Goal: Transaction & Acquisition: Purchase product/service

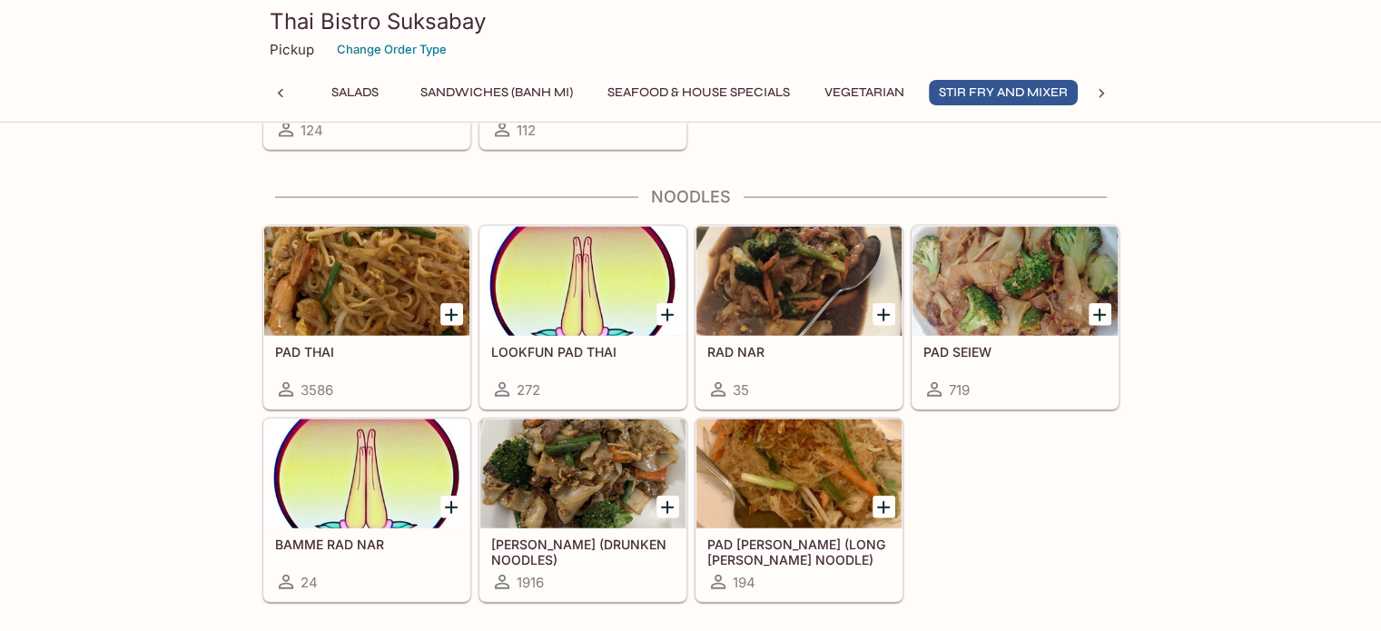
scroll to position [4055, 0]
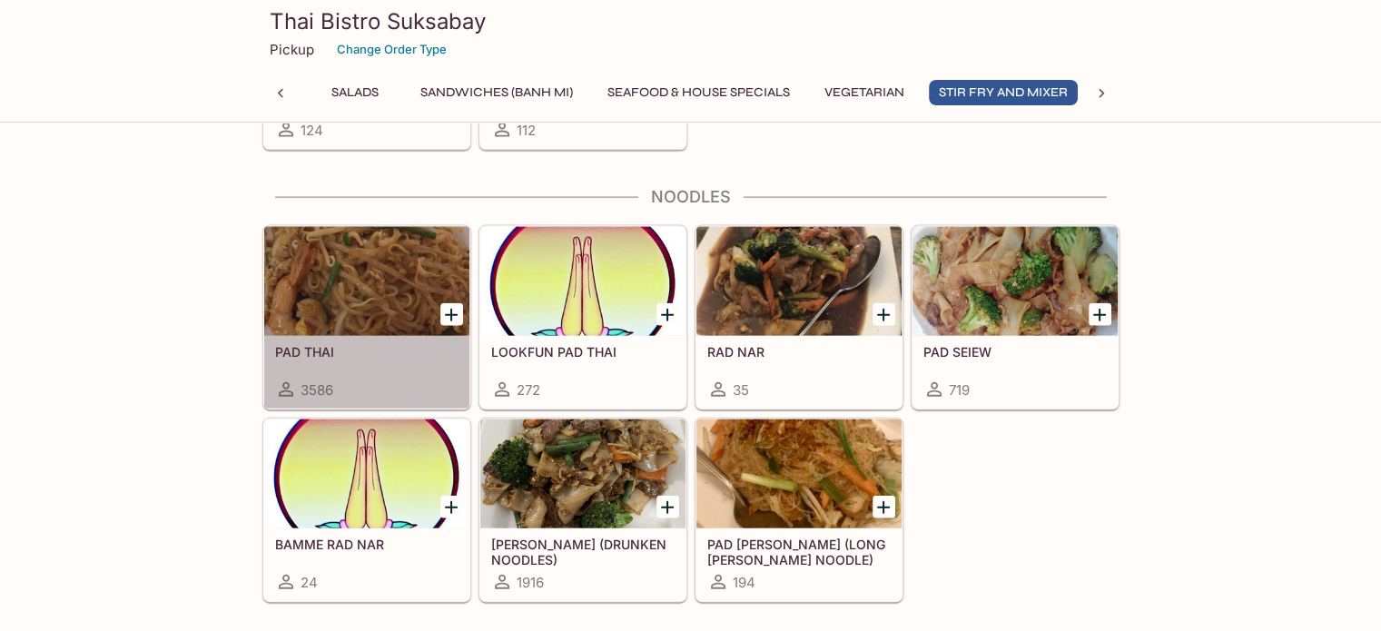
click at [353, 292] on div at bounding box center [366, 281] width 205 height 109
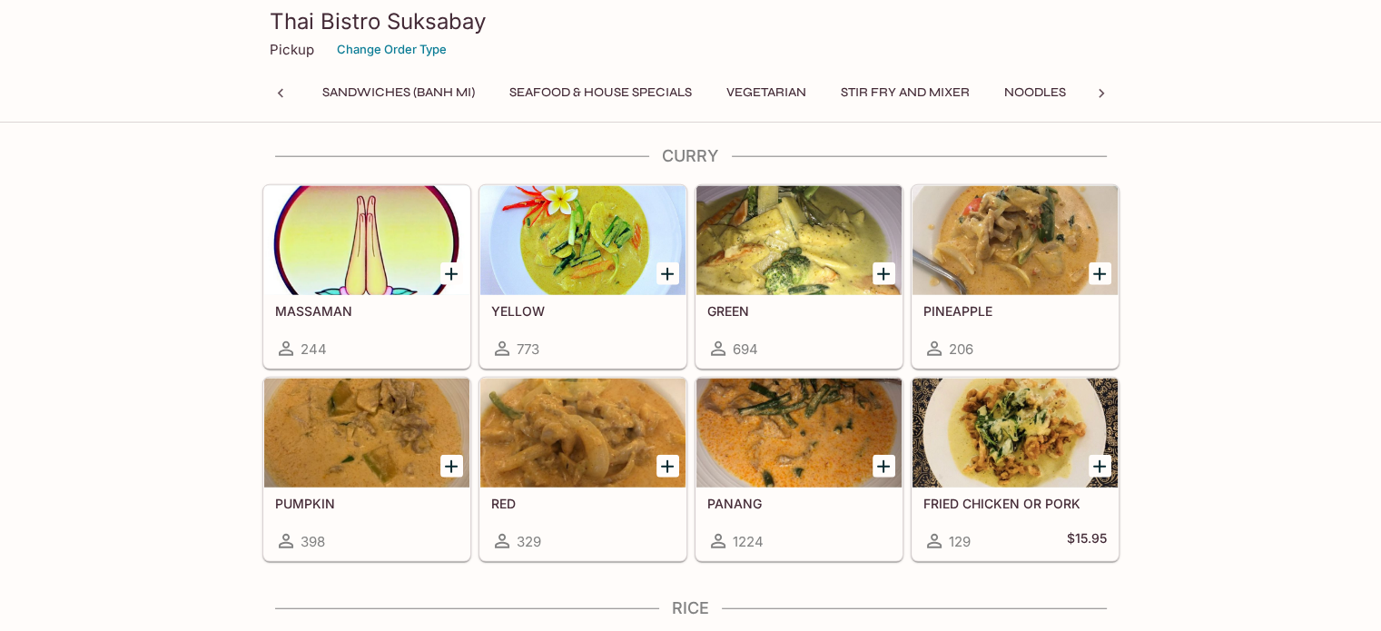
scroll to position [4574, 0]
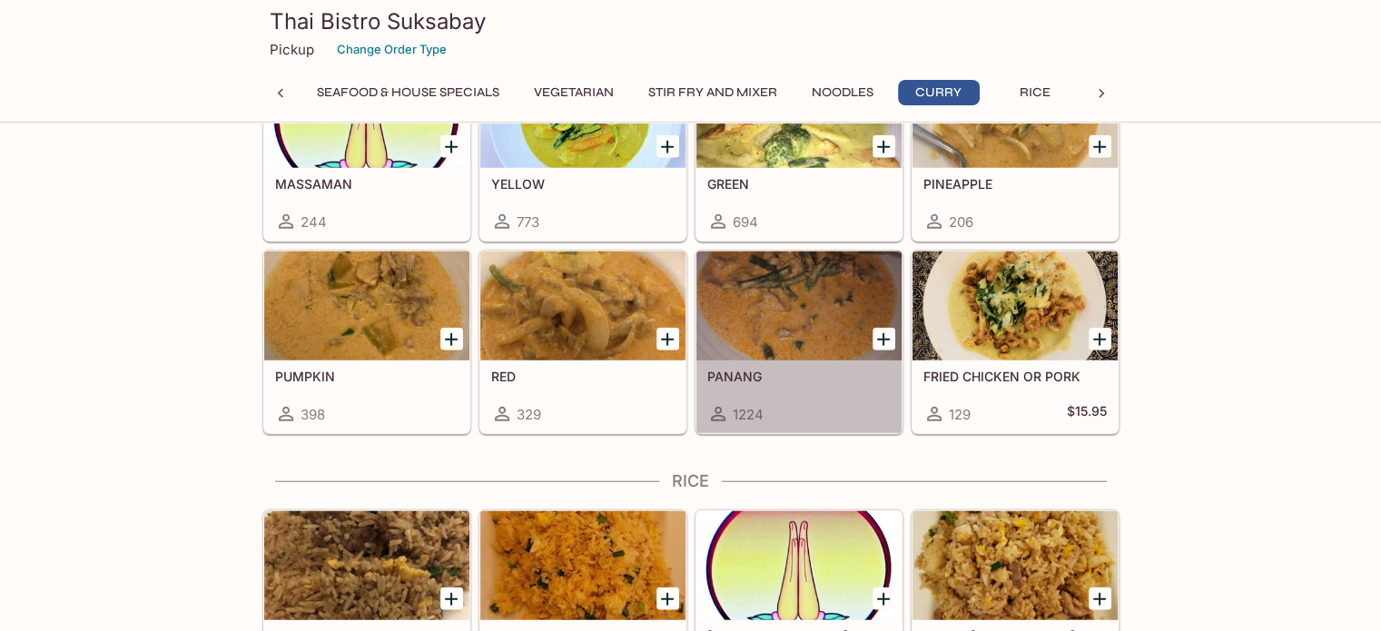
click at [802, 403] on div "1224" at bounding box center [798, 414] width 183 height 22
